Goal: Task Accomplishment & Management: Use online tool/utility

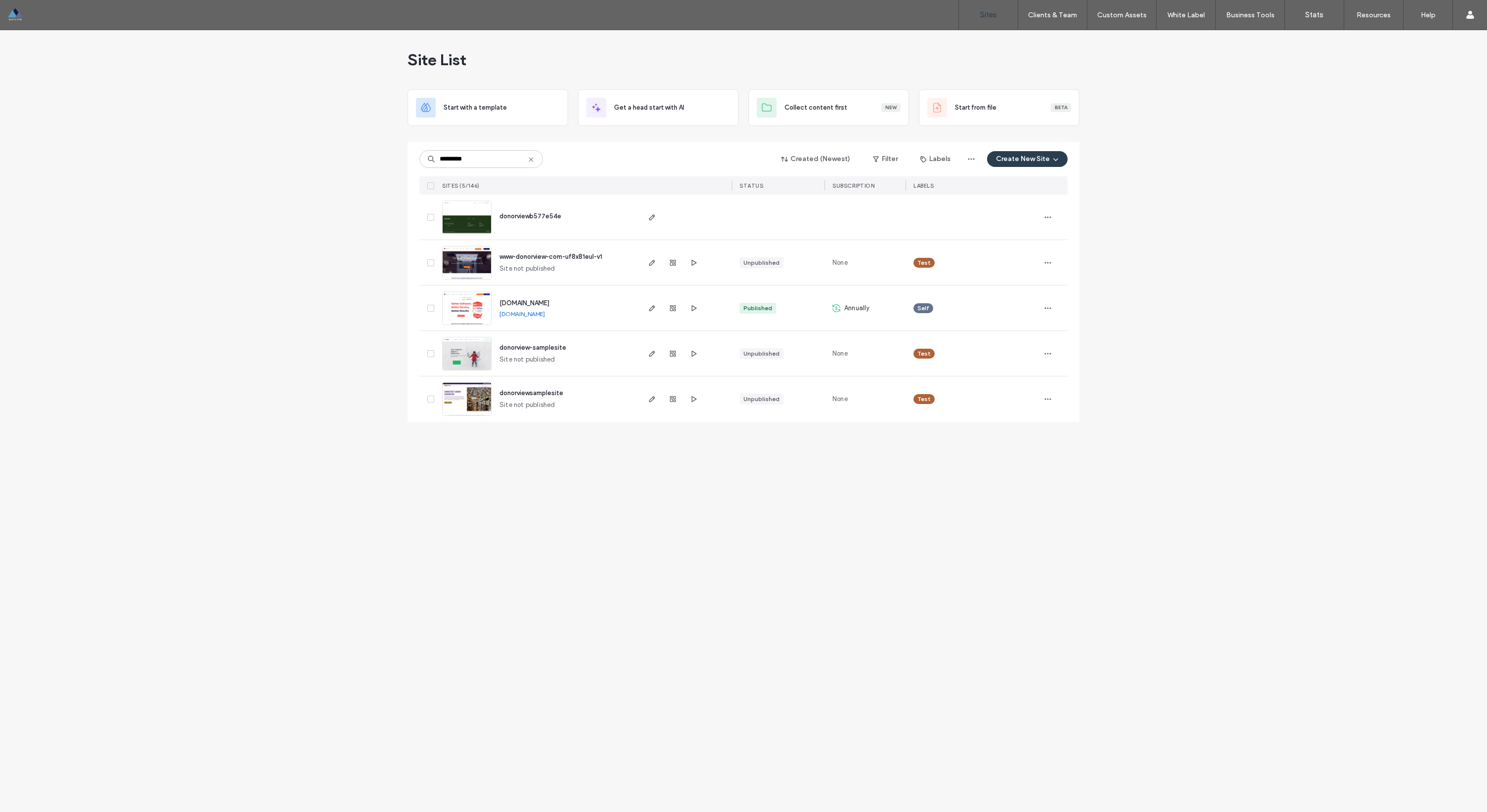
type input "*********"
click at [531, 304] on span "[DOMAIN_NAME]" at bounding box center [524, 303] width 50 height 7
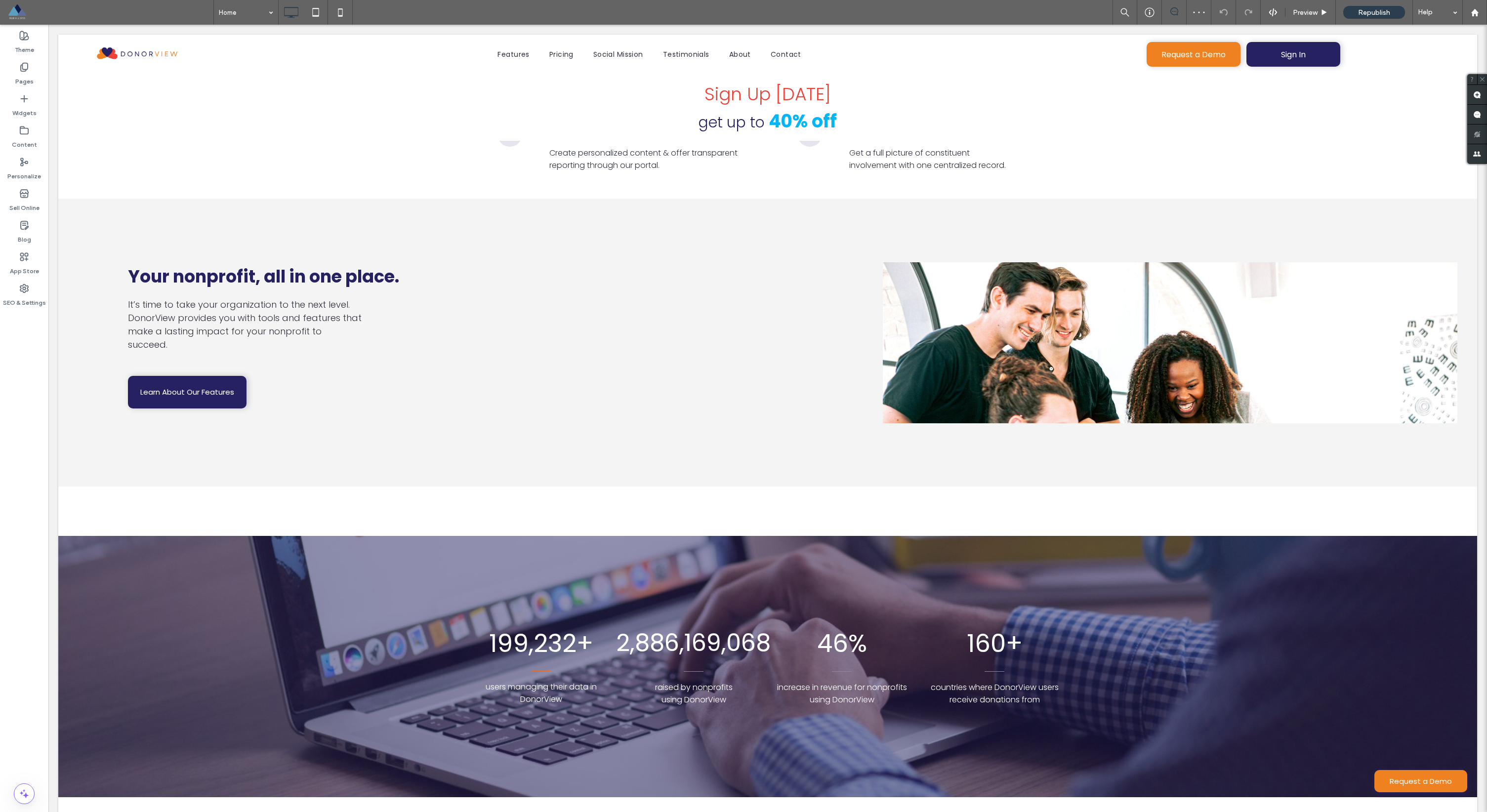
click at [1204, 376] on div at bounding box center [1170, 343] width 575 height 161
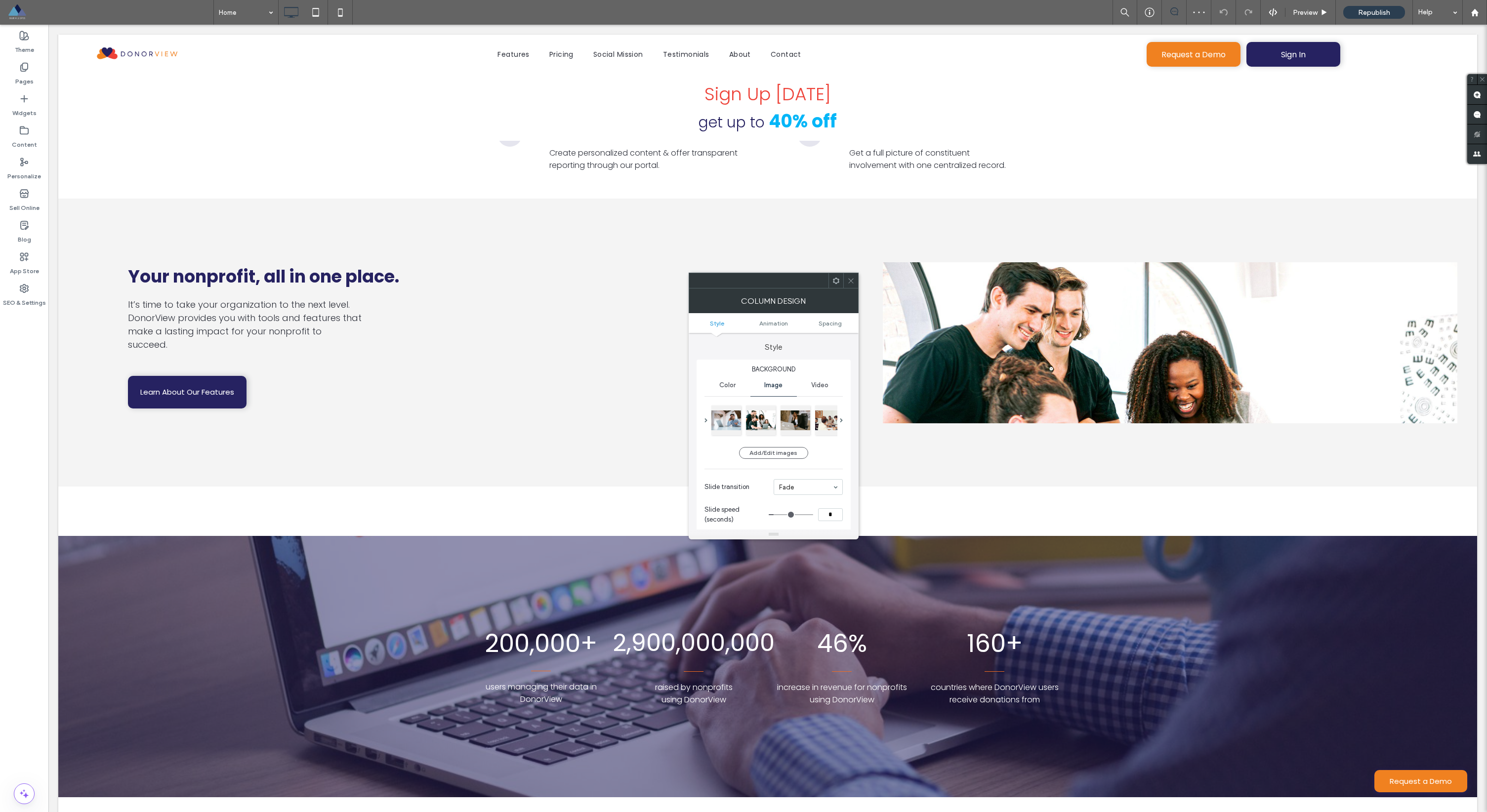
scroll to position [13, 0]
click at [778, 442] on button "Add/Edit images" at bounding box center [774, 440] width 69 height 12
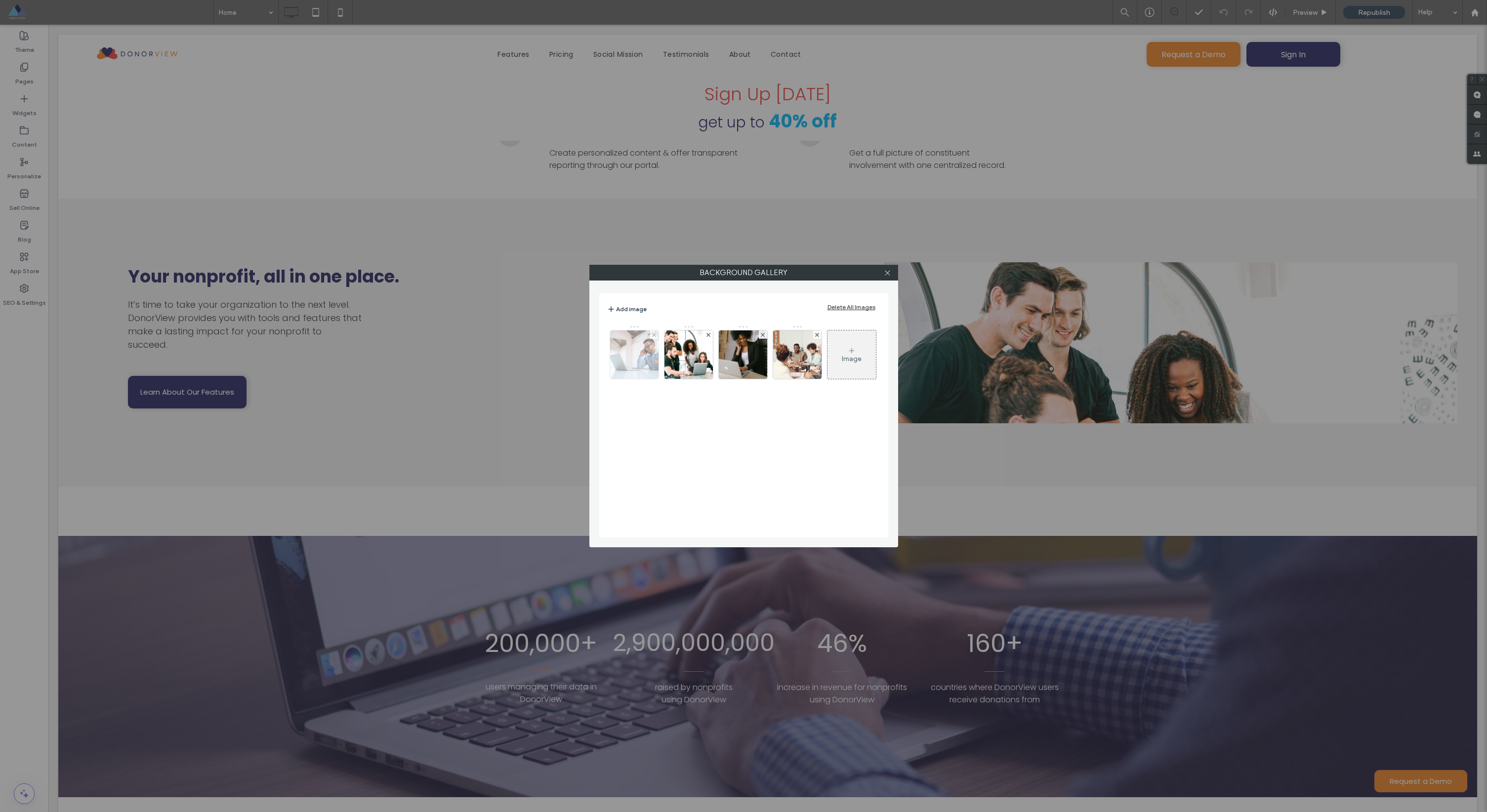
click at [633, 350] on img at bounding box center [634, 354] width 73 height 48
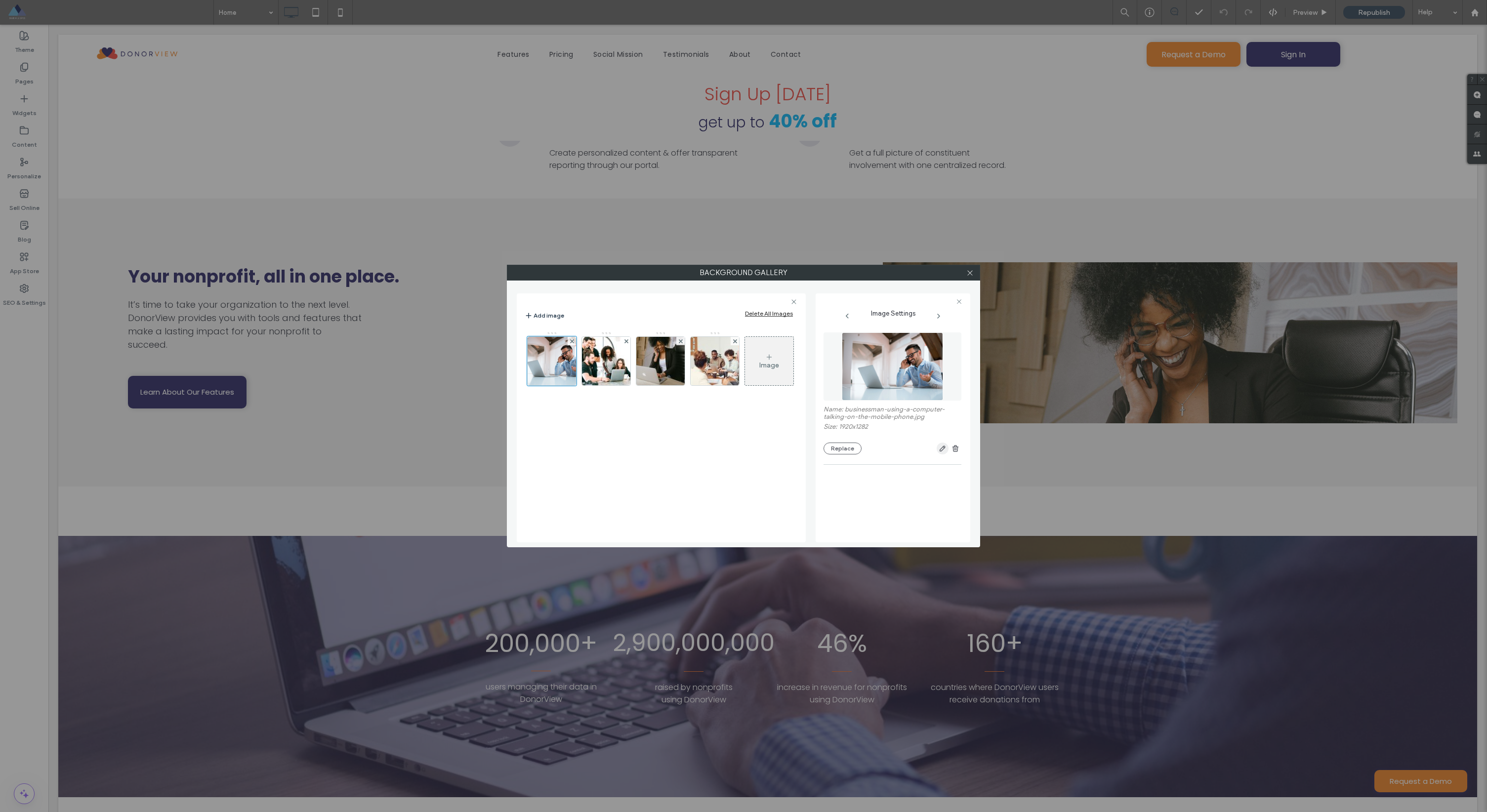
click at [937, 450] on span "button" at bounding box center [943, 449] width 12 height 12
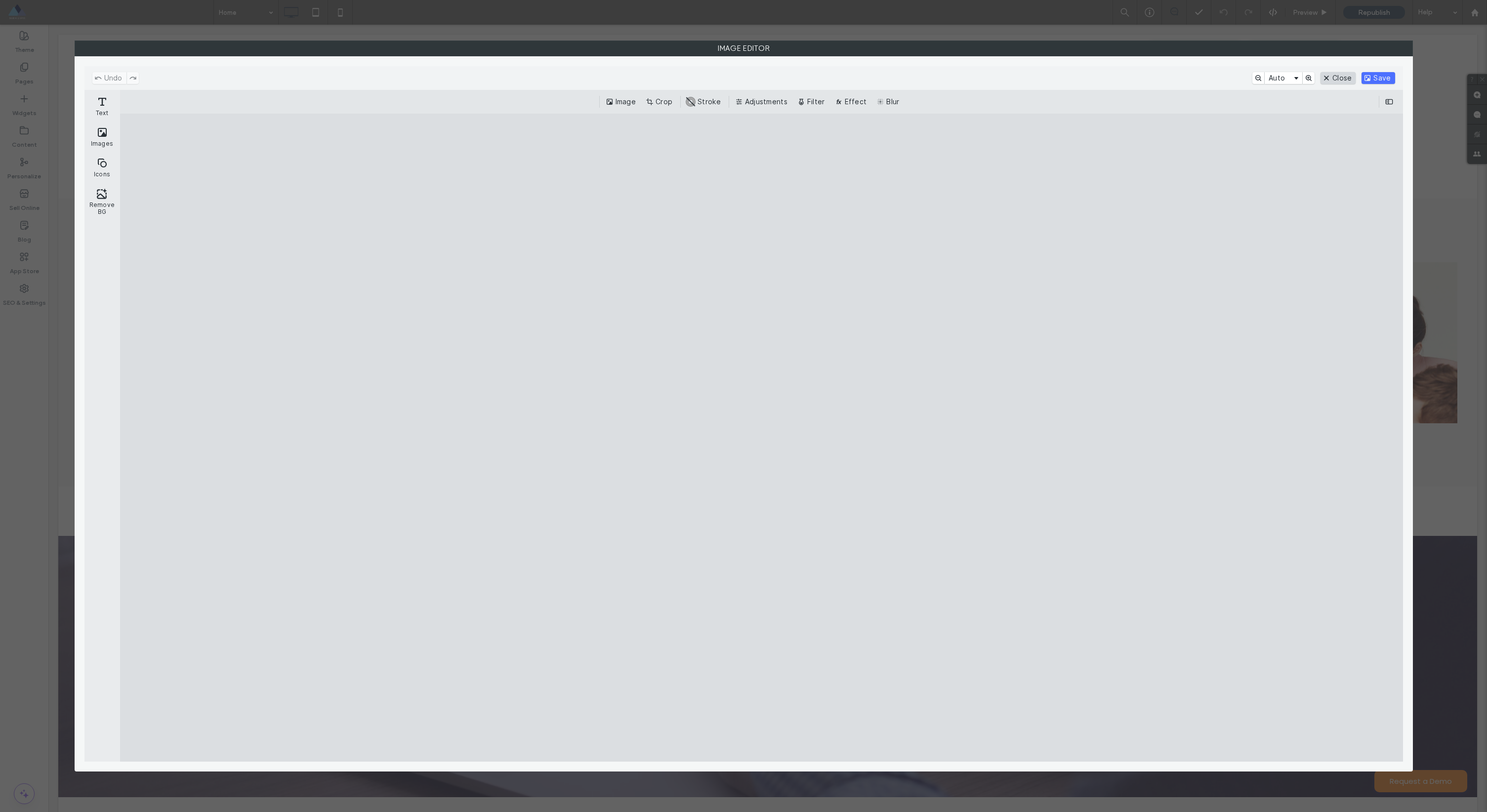
click at [1333, 79] on button "Close" at bounding box center [1338, 78] width 35 height 12
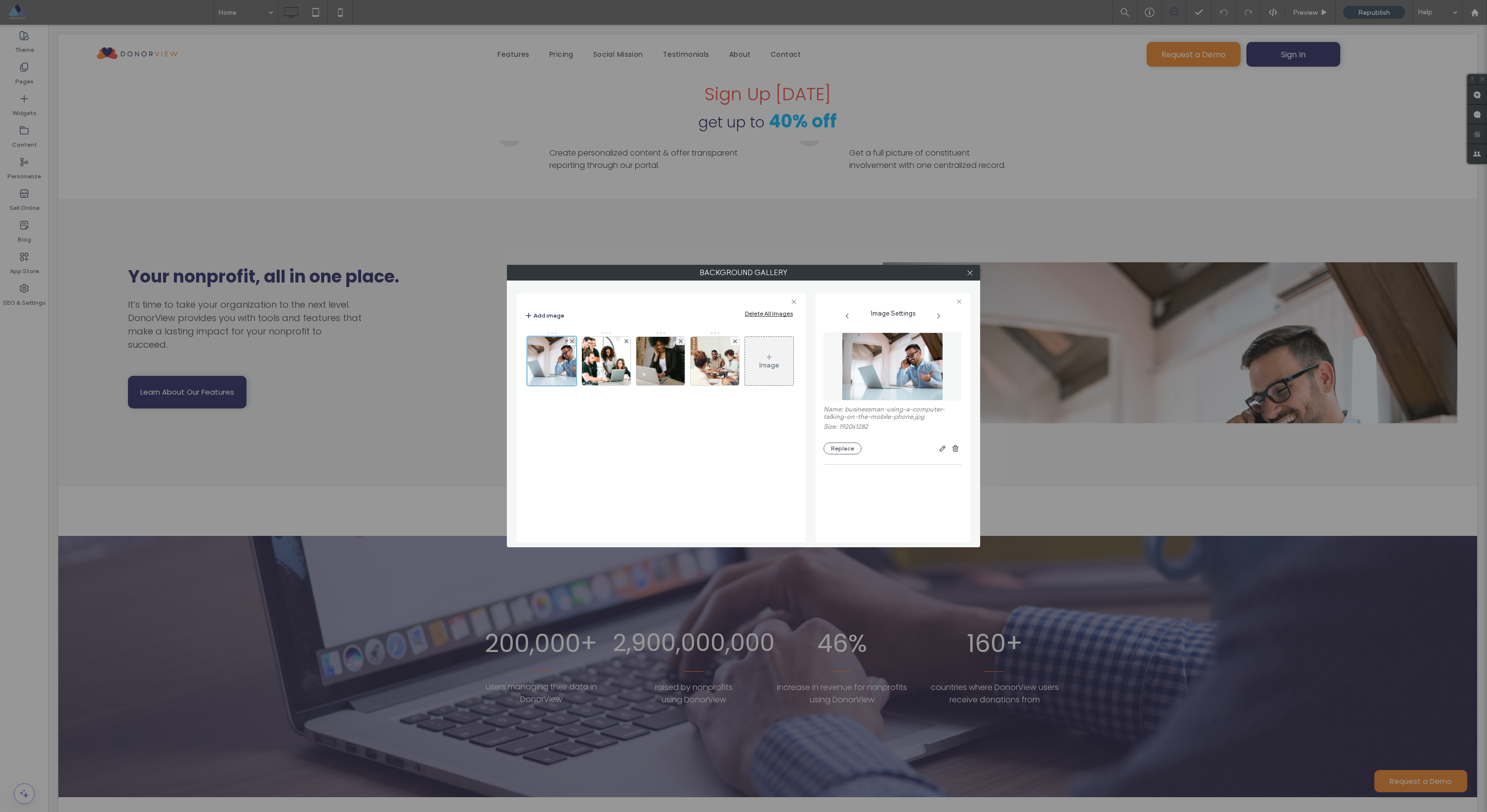
click at [1051, 400] on div "Background Gallery Add image Delete All Images Image Image Settings Name: busin…" at bounding box center [744, 406] width 1487 height 812
click at [973, 273] on icon at bounding box center [970, 273] width 7 height 7
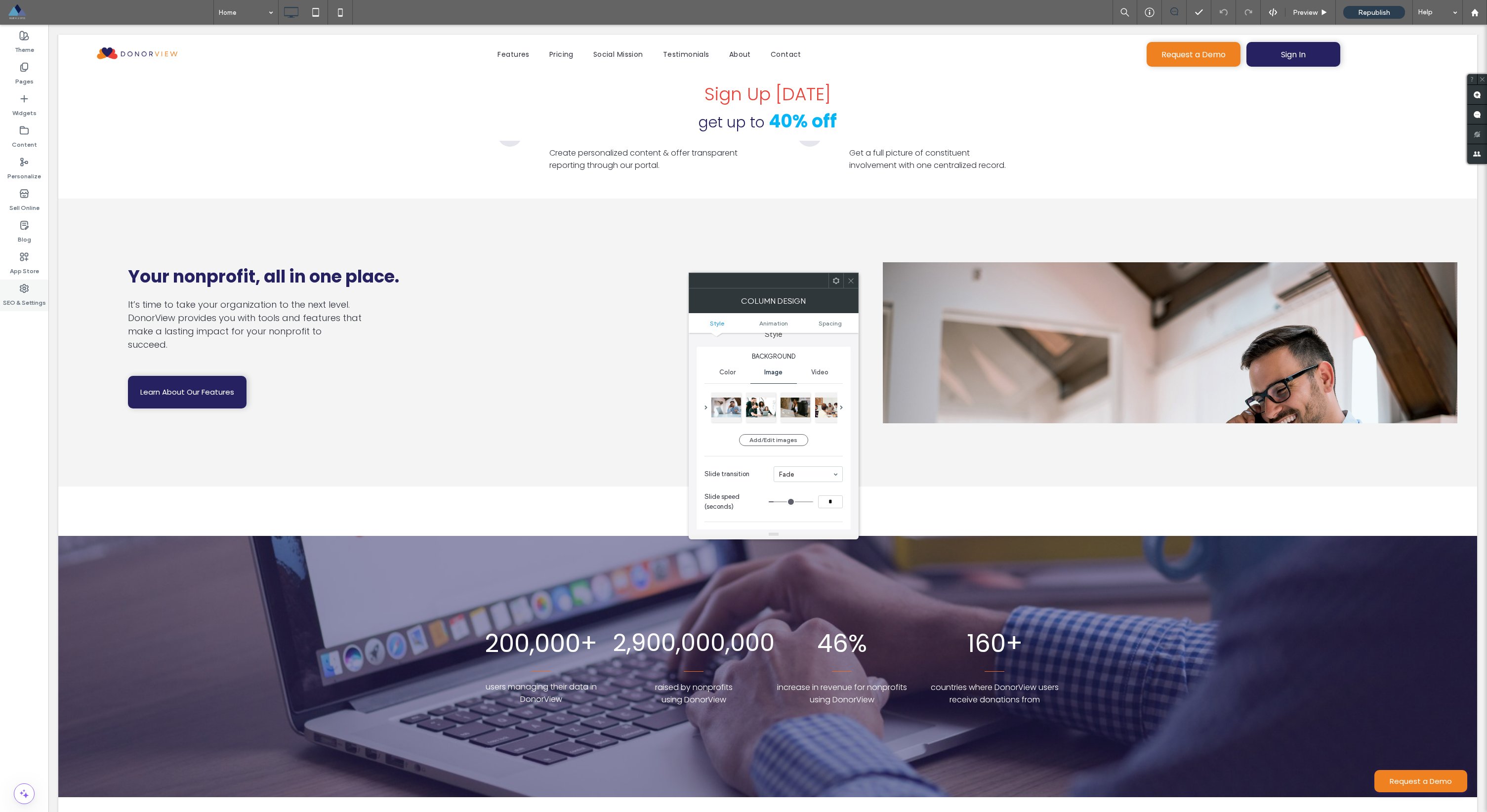
click at [25, 291] on icon at bounding box center [25, 288] width 10 height 10
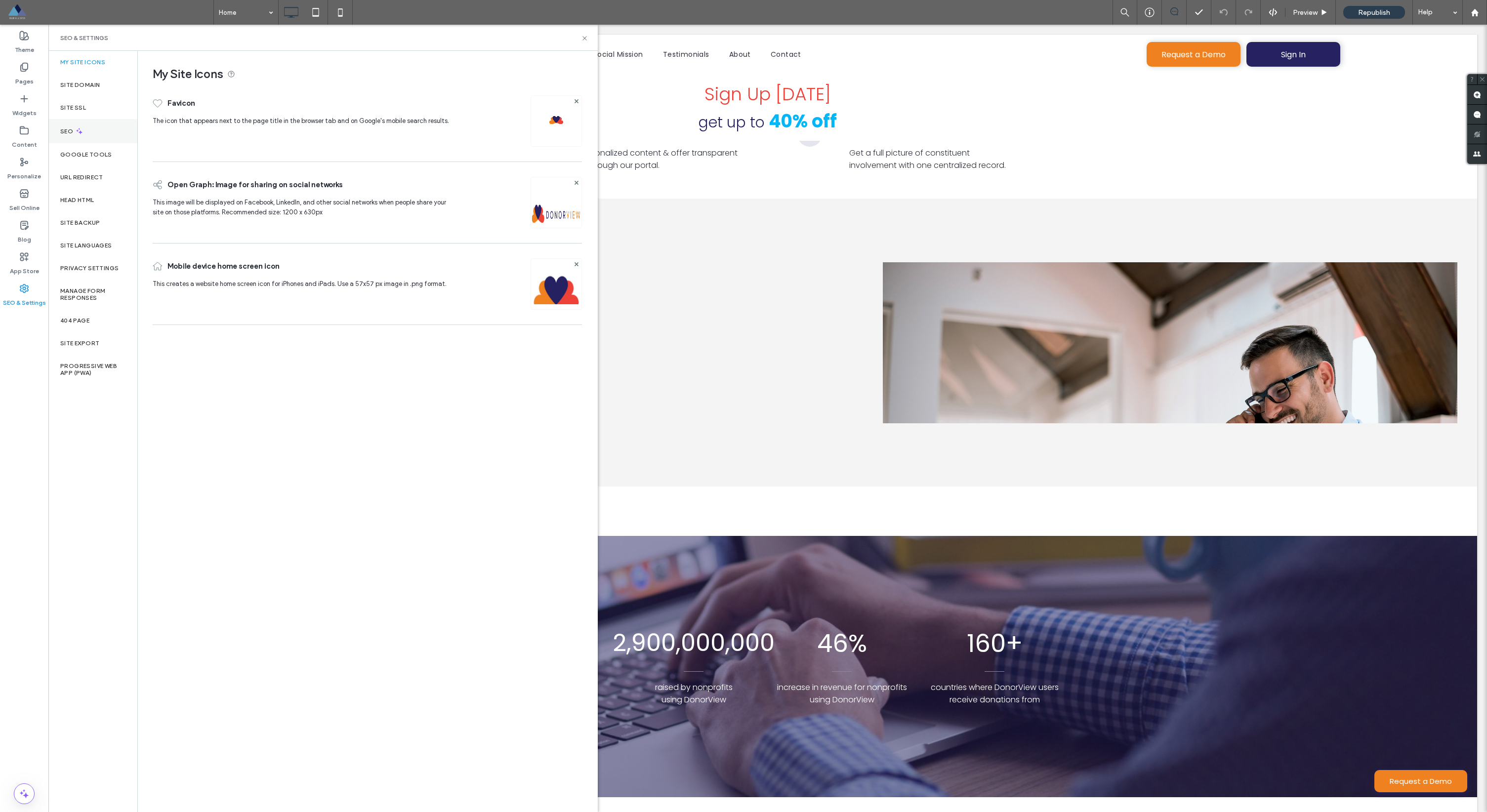
click at [99, 123] on div "SEO" at bounding box center [92, 131] width 89 height 25
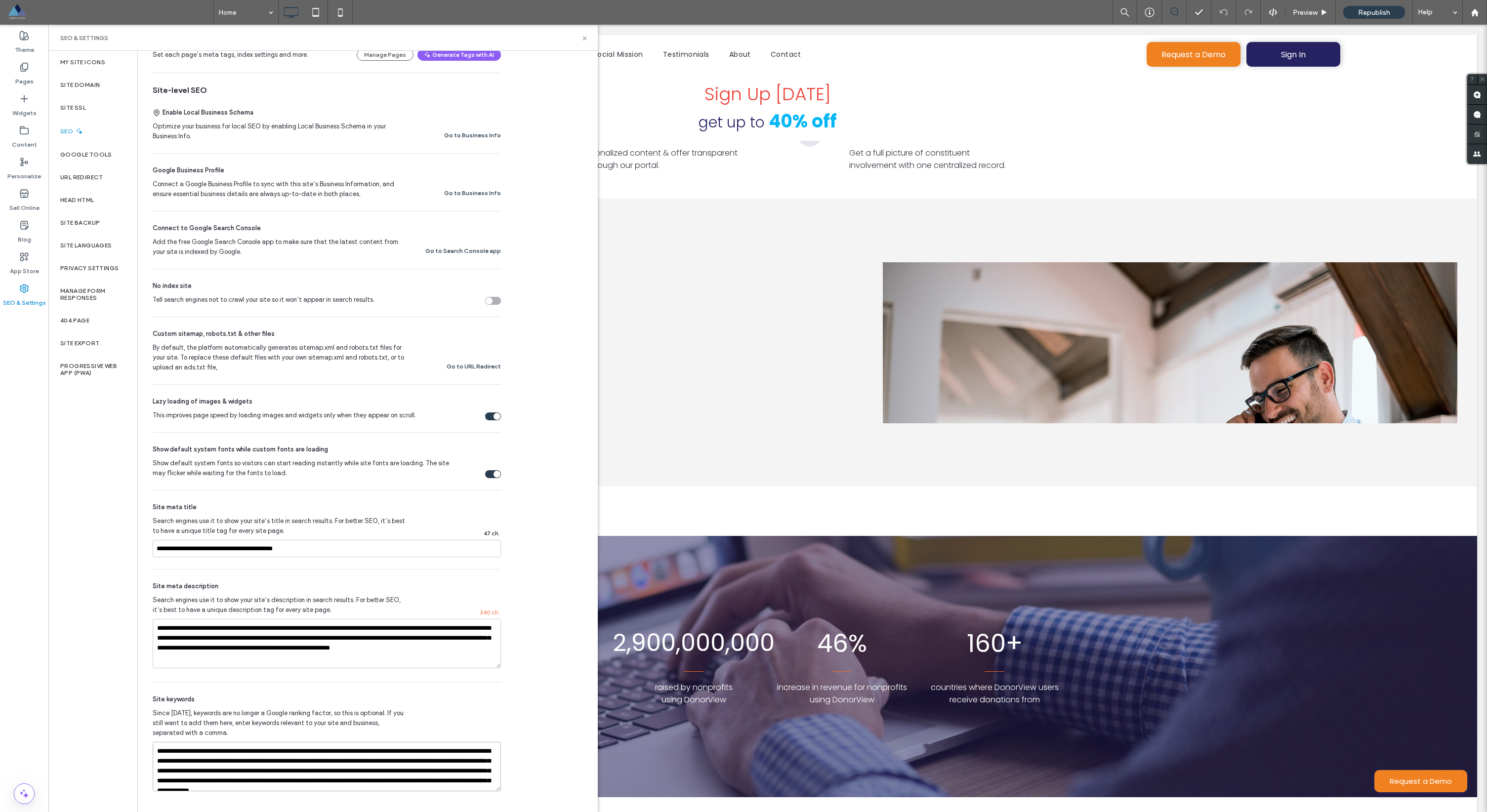
scroll to position [19, 0]
drag, startPoint x: 167, startPoint y: 756, endPoint x: 381, endPoint y: 817, distance: 222.5
click at [381, 812] on html ".wqwq-1{fill:#231f20;} .cls-1q, .cls-2q { fill-rule: evenodd; } .cls-2q { fill:…" at bounding box center [744, 406] width 1487 height 812
